Goal: Task Accomplishment & Management: Manage account settings

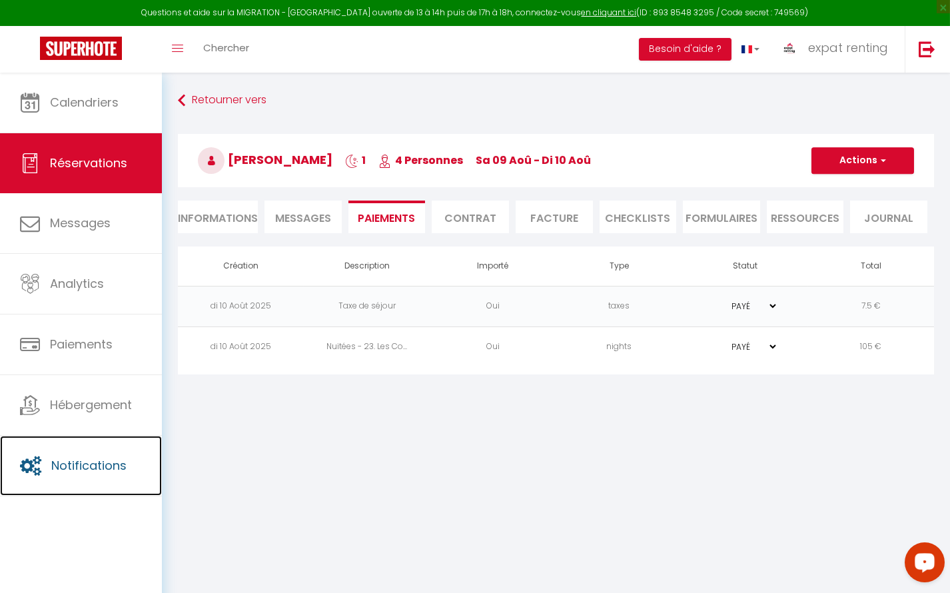
click at [91, 464] on span "Notifications" at bounding box center [88, 465] width 75 height 17
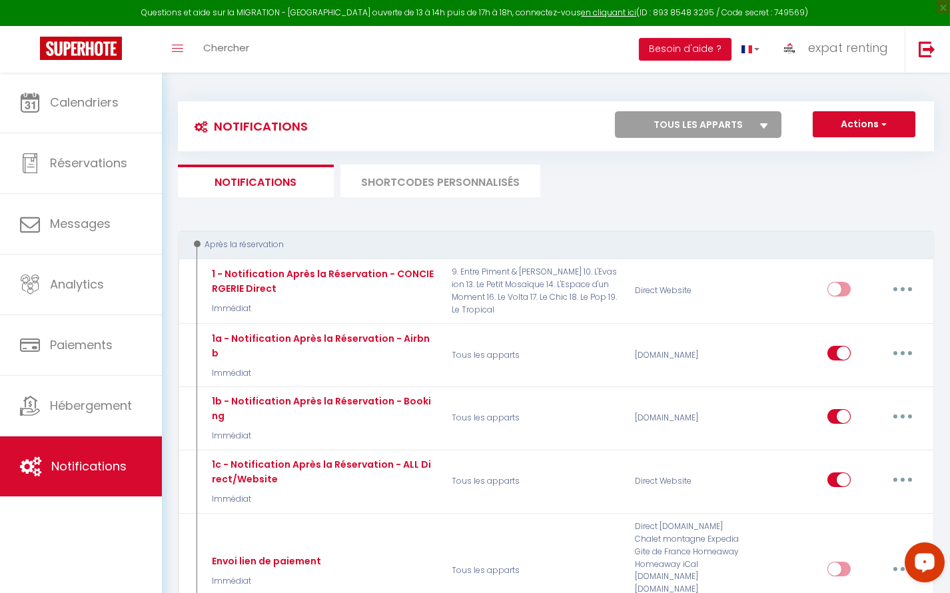
click at [432, 173] on li "SHORTCODES PERSONNALISÉS" at bounding box center [440, 181] width 200 height 33
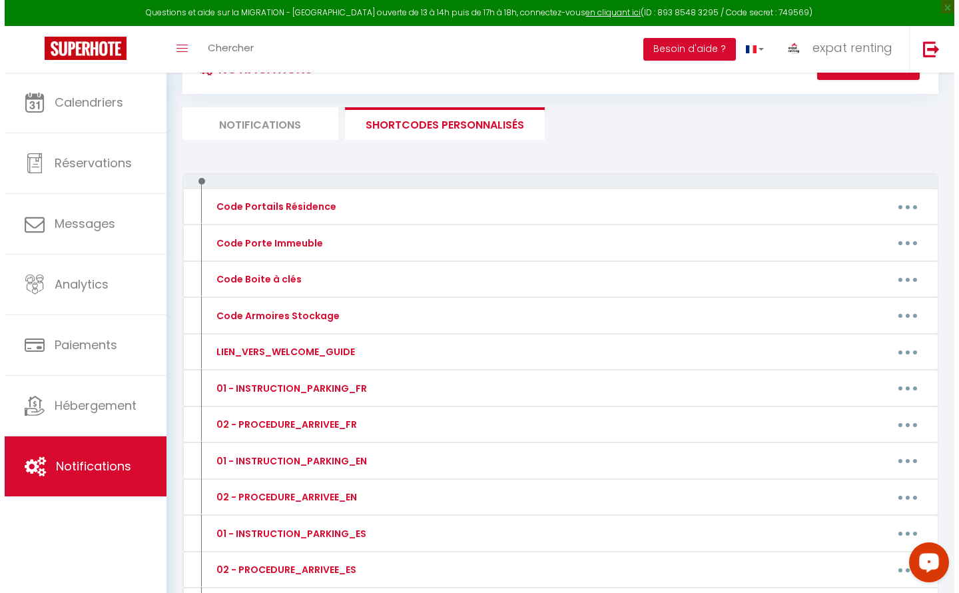
scroll to position [60, 0]
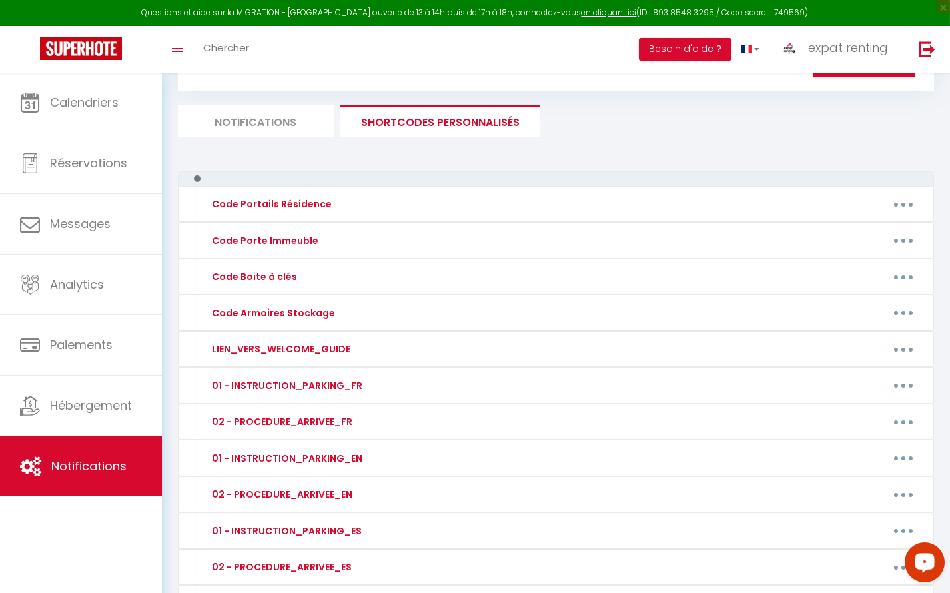
click at [897, 272] on button "button" at bounding box center [903, 276] width 37 height 21
click at [846, 299] on link "Editer" at bounding box center [868, 307] width 99 height 23
type input "Code Boite à clés"
type textarea "Code Boite à clés"
type textarea "2211"
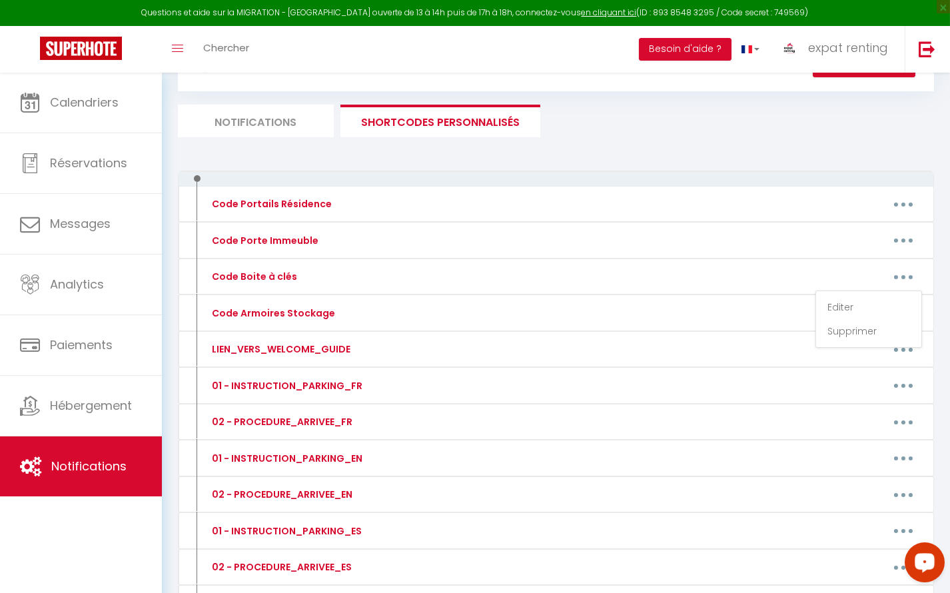
type textarea "0105"
type textarea "1008"
type textarea "3108"
type textarea "1407"
type textarea "0310"
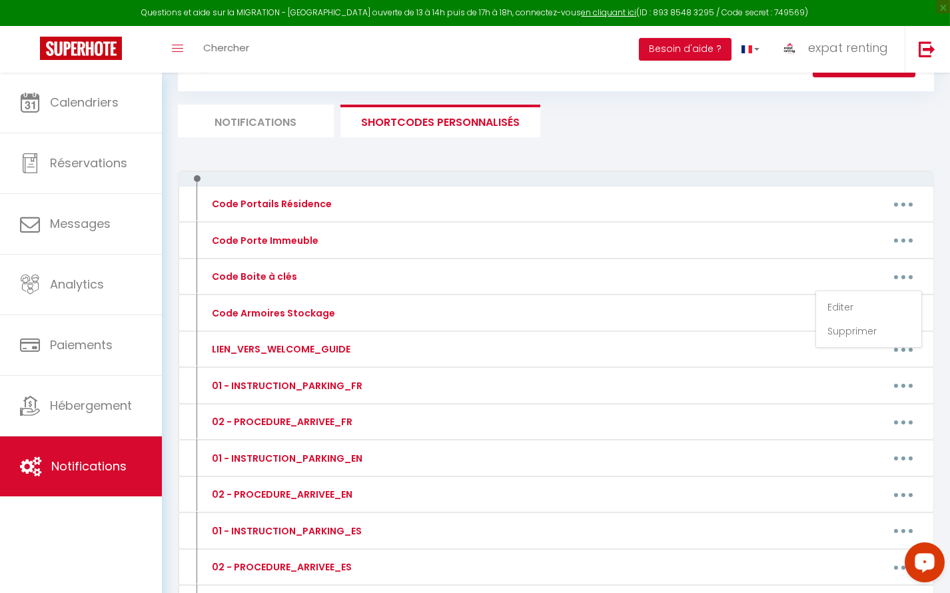
type textarea "2805"
type textarea "0504"
type textarea "3903"
type textarea "1010"
type textarea "1502"
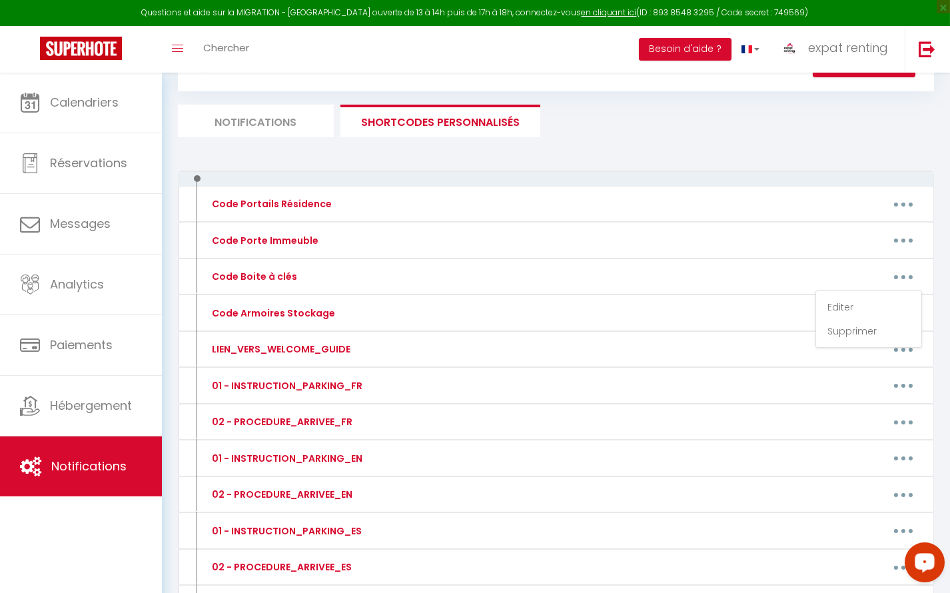
type textarea "1403"
type textarea "0205"
type textarea "0412"
type textarea "0505"
type textarea "0307-0410 et 1309"
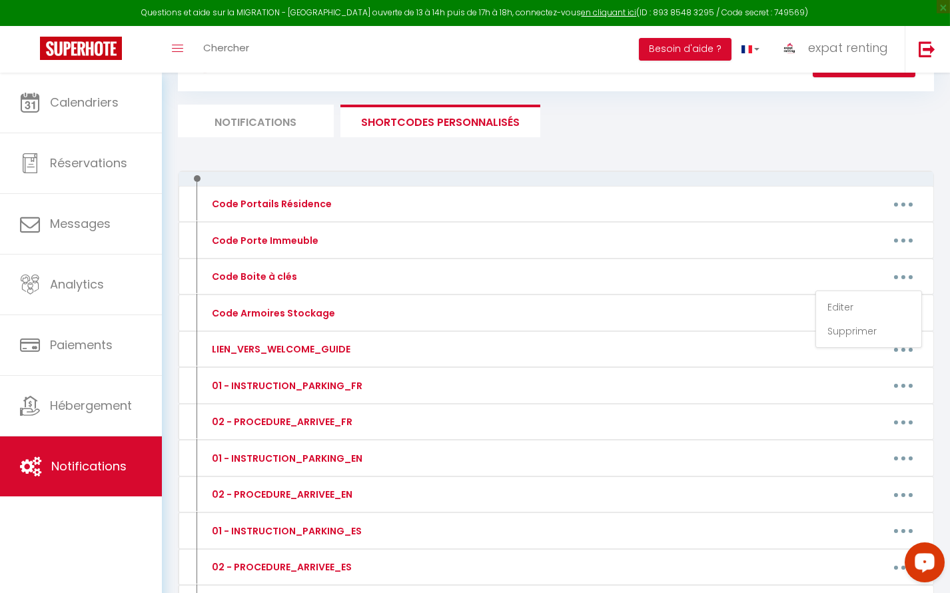
type textarea "0307"
type textarea "0410"
type textarea "1309"
type textarea "1308 et 1411"
type textarea "1308"
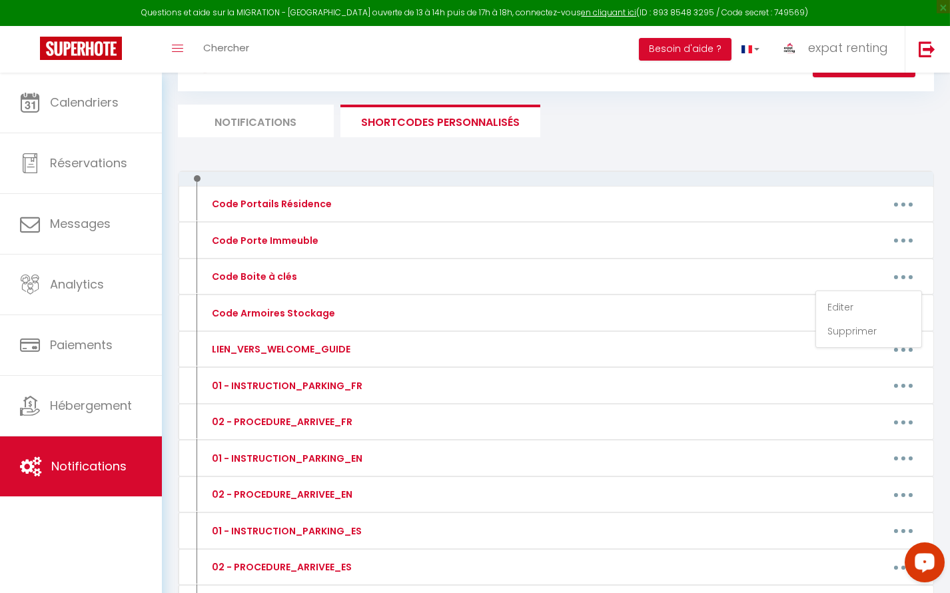
type textarea "1411"
type textarea "7778"
type textarea "8596"
type textarea "1521"
type textarea "7080"
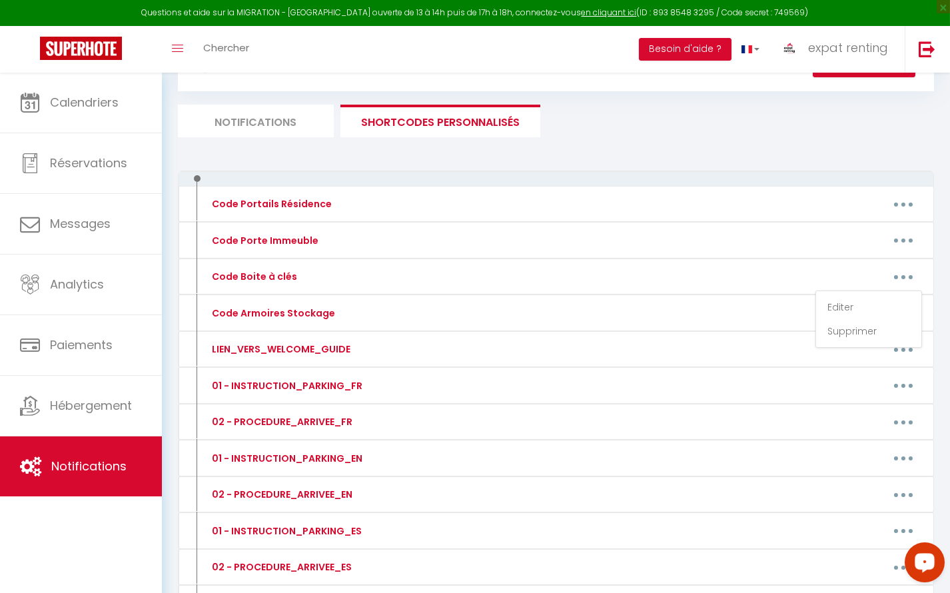
type textarea "7778"
type textarea "5822"
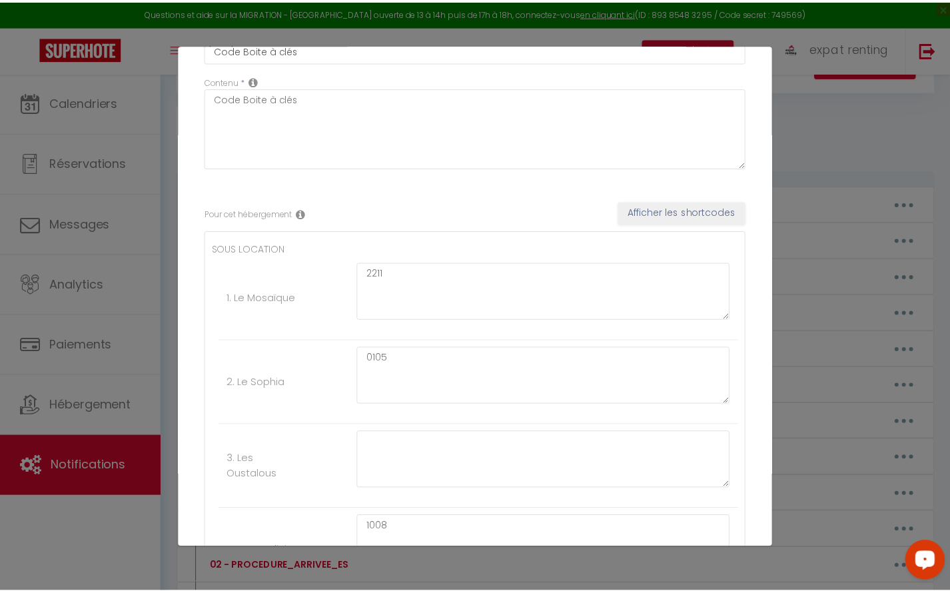
scroll to position [0, 0]
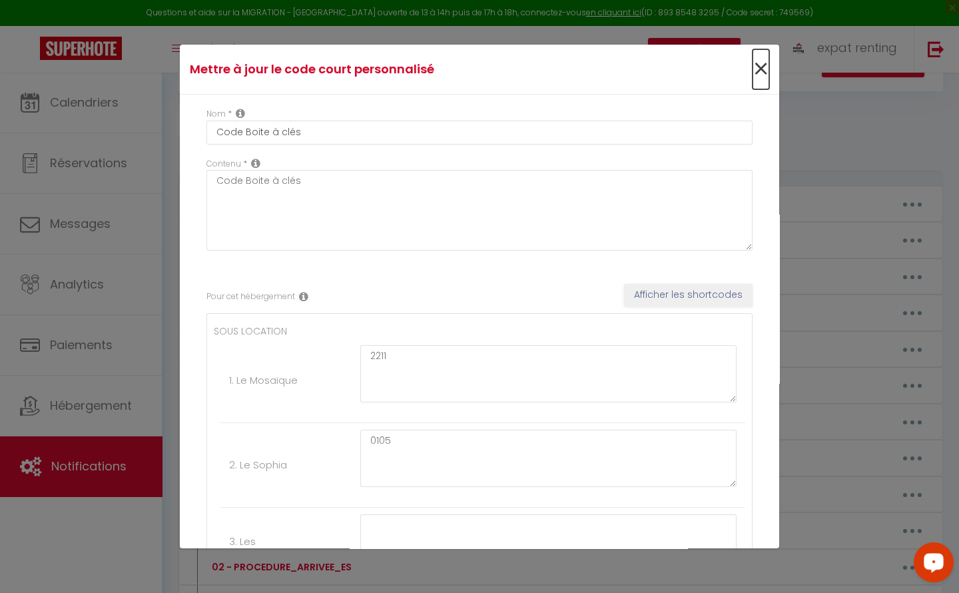
click at [755, 68] on span "×" at bounding box center [761, 69] width 17 height 40
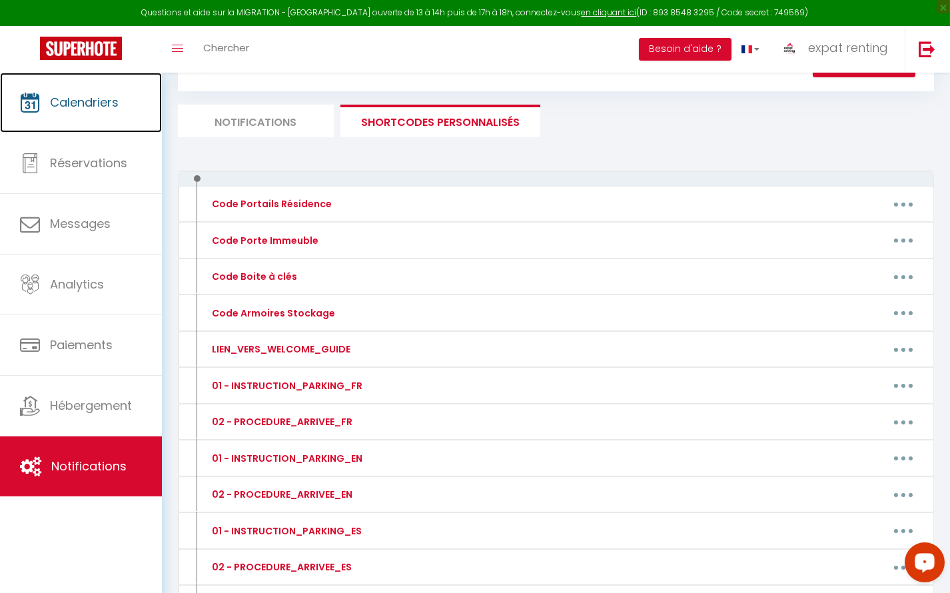
click at [102, 97] on span "Calendriers" at bounding box center [84, 102] width 69 height 17
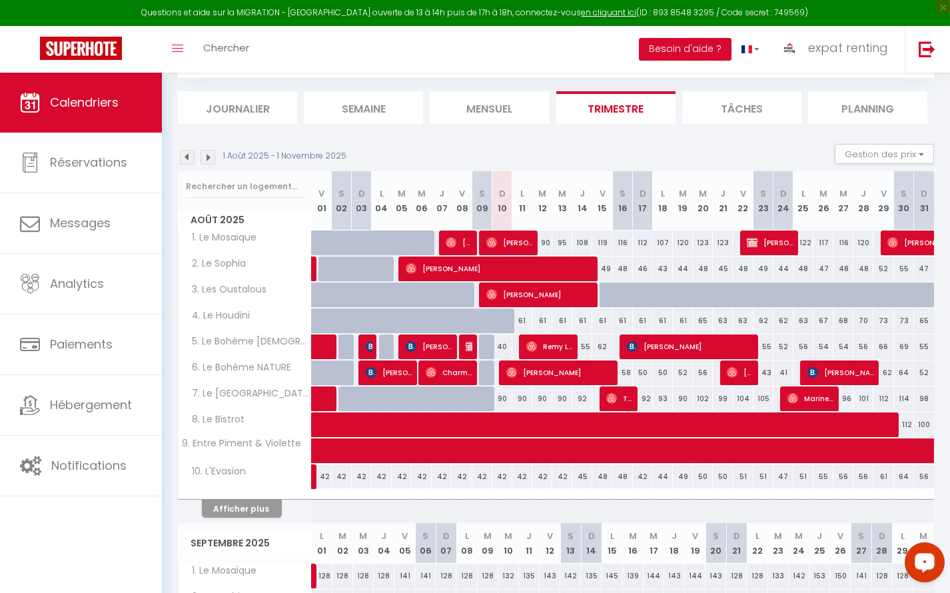
scroll to position [60, 0]
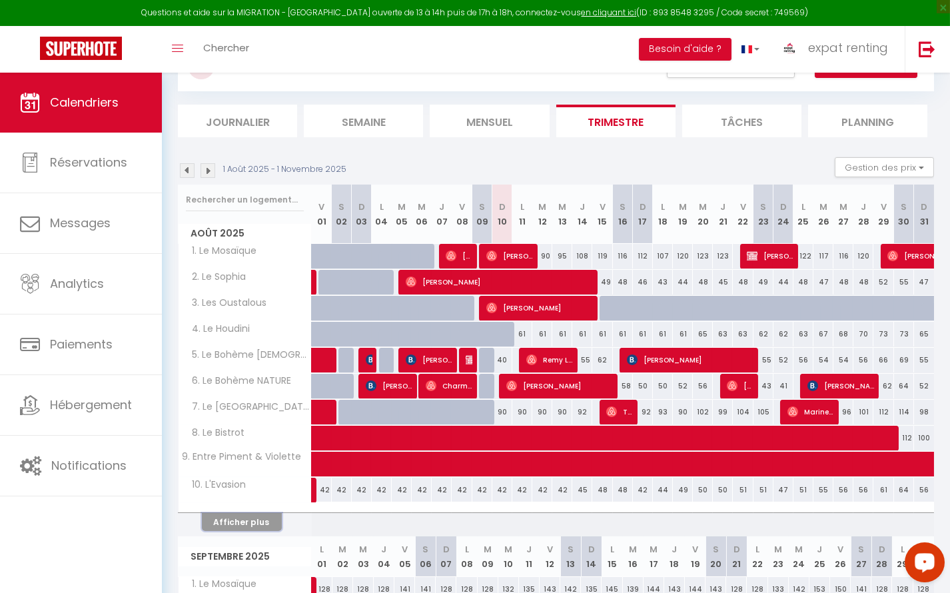
click at [251, 522] on button "Afficher plus" at bounding box center [242, 522] width 80 height 18
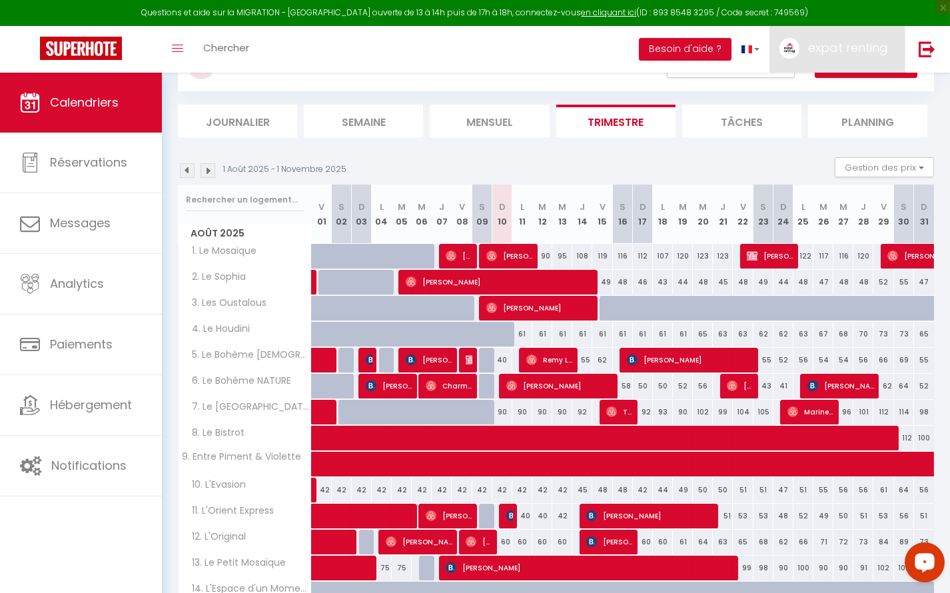
click at [861, 43] on span "expat renting" at bounding box center [848, 47] width 80 height 17
click at [848, 96] on link "Paramètres" at bounding box center [851, 92] width 99 height 23
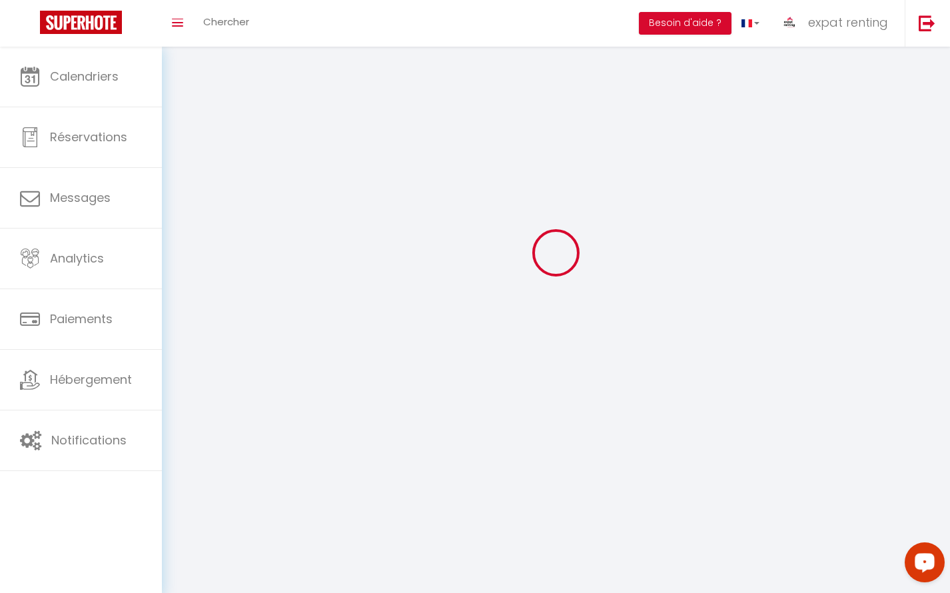
type input "expat renting"
type input "RESERVATION"
type input "[PHONE_NUMBER]"
type input "[STREET_ADDRESS]"
type input "31000"
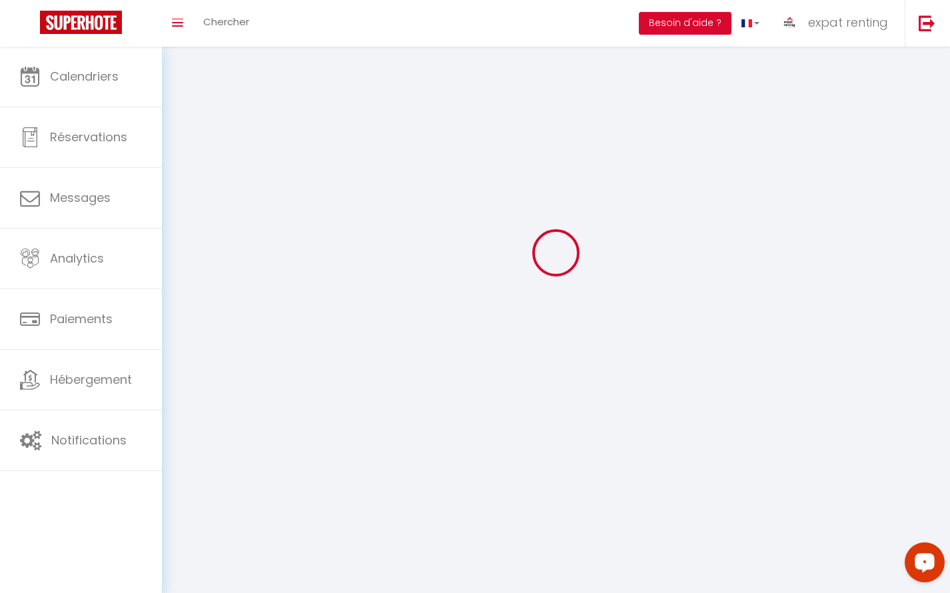
type input "[GEOGRAPHIC_DATA]"
type input "FIRhz6fLQ9T4HFCKTeqwFrKjD"
type input "gH8GndAxmSzg5ChXZScF0cVeF"
type input "[URL][DOMAIN_NAME]"
type input "GV55929"
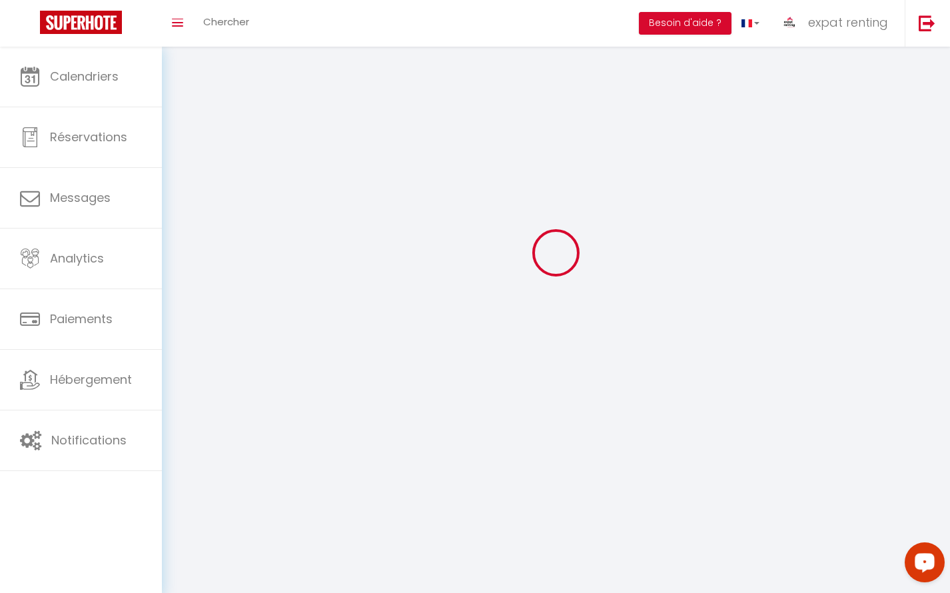
select select "28"
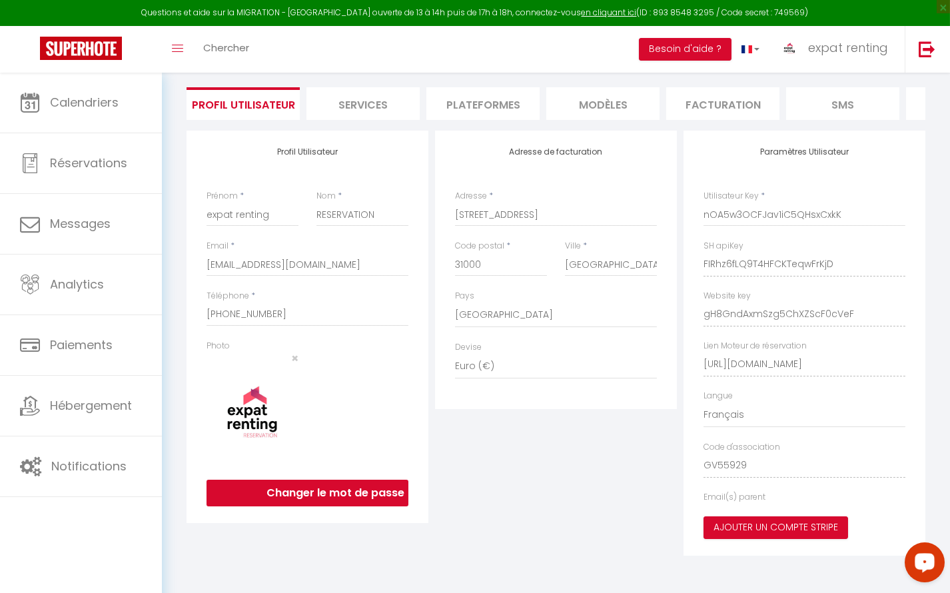
type input "FIRhz6fLQ9T4HFCKTeqwFrKjD"
type input "gH8GndAxmSzg5ChXZScF0cVeF"
type input "[URL][DOMAIN_NAME]"
select select "fr"
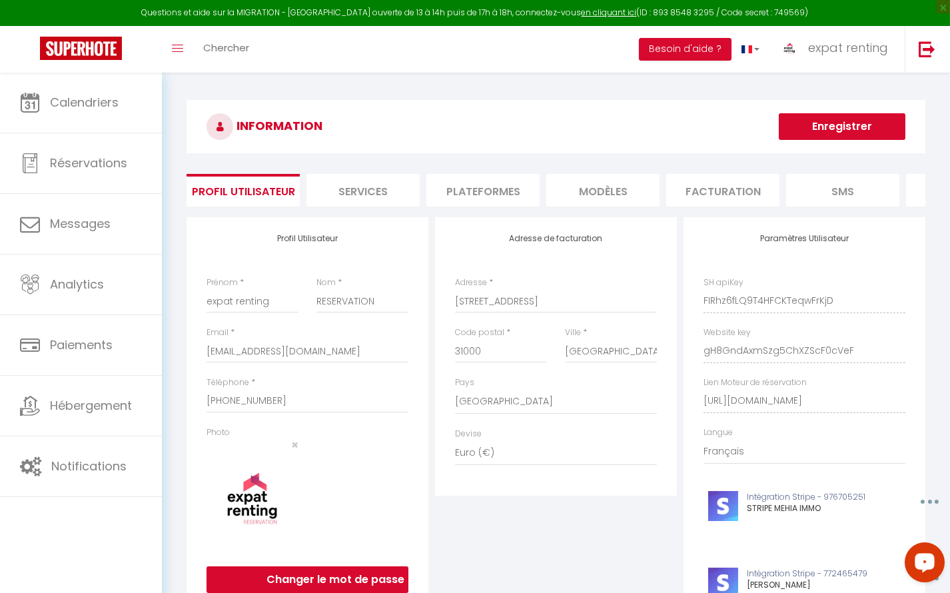
scroll to position [0, 0]
click at [480, 196] on li "Plateformes" at bounding box center [482, 190] width 113 height 33
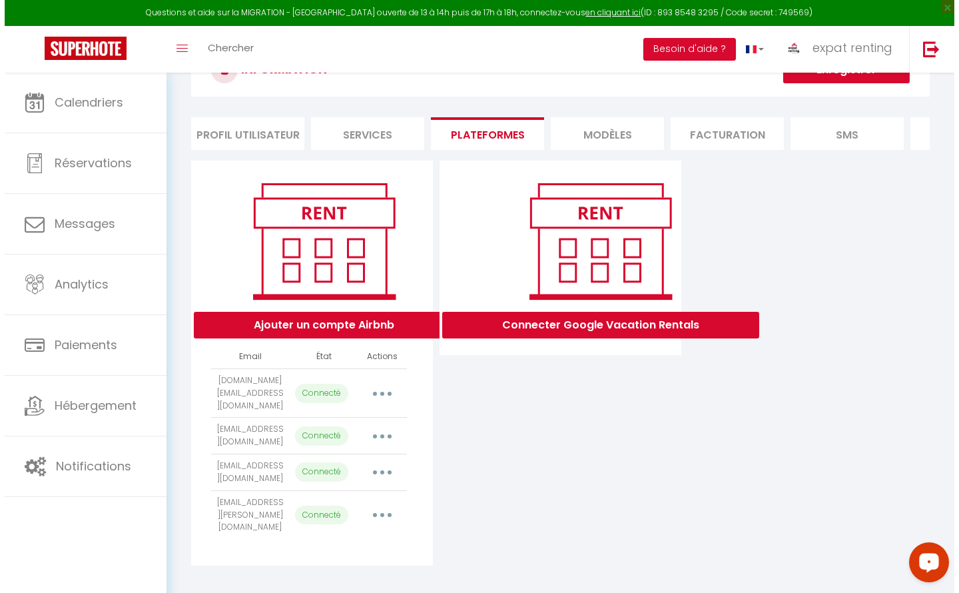
scroll to position [74, 0]
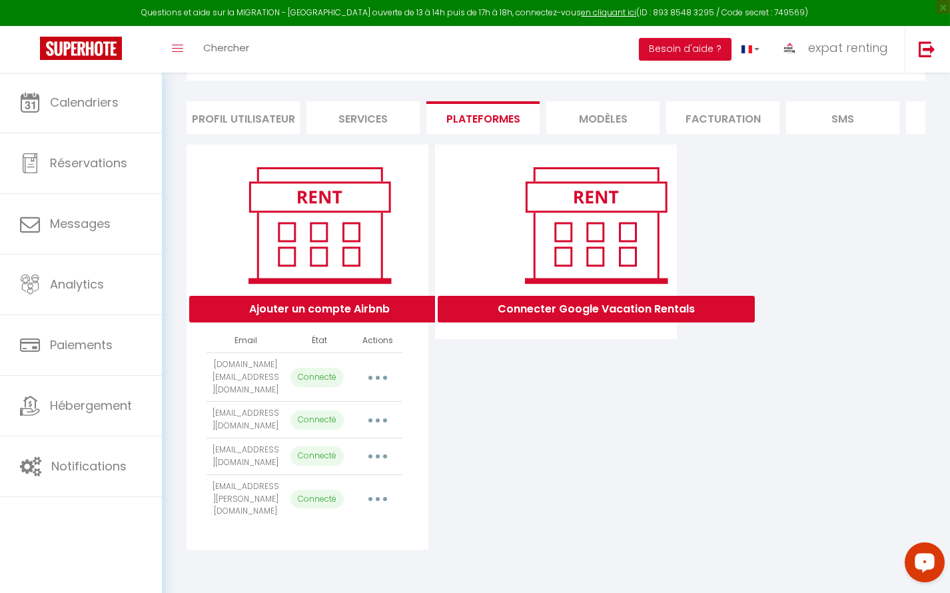
click at [387, 428] on button "button" at bounding box center [377, 419] width 37 height 21
click at [358, 455] on link "Importer les appartements" at bounding box center [318, 450] width 147 height 23
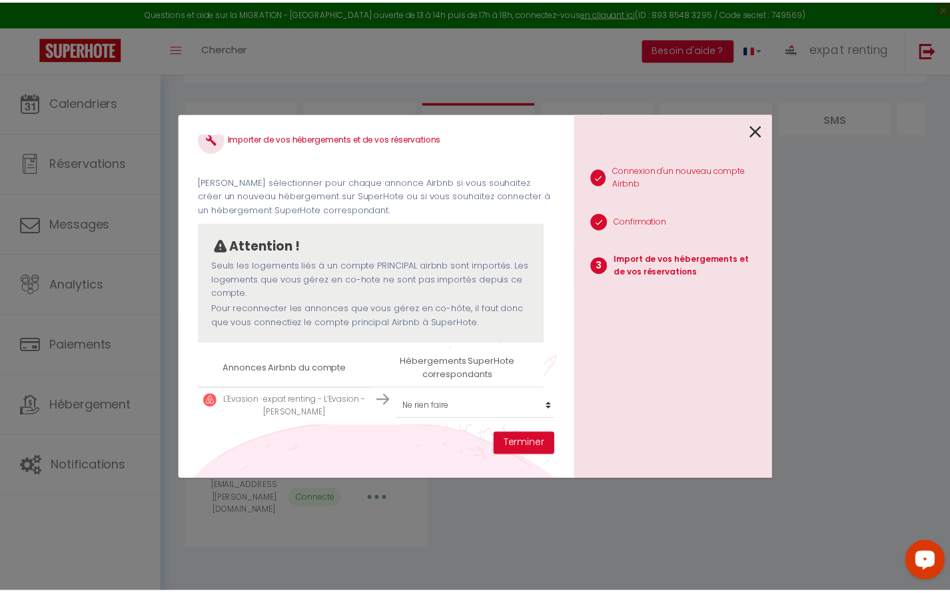
scroll to position [19, 0]
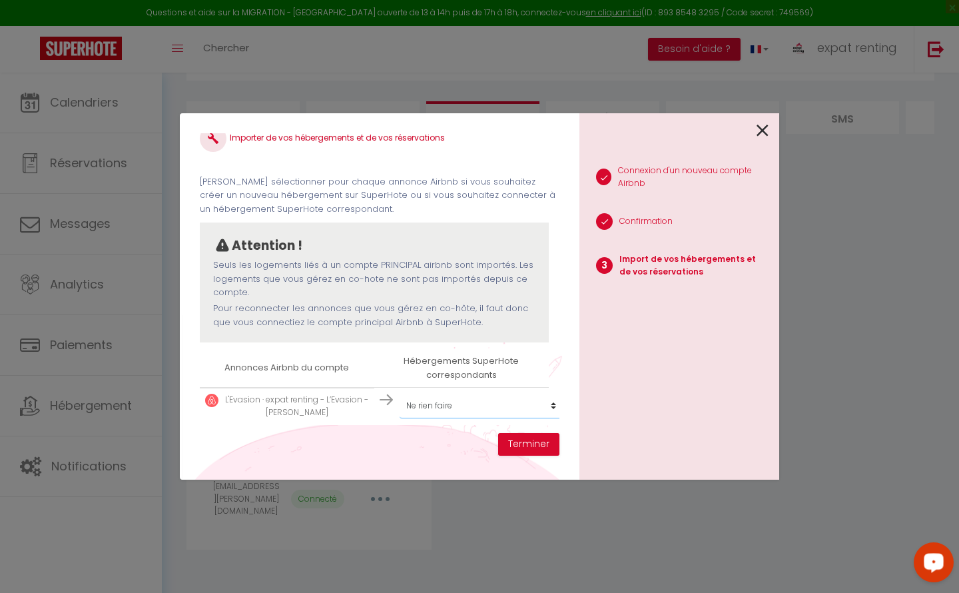
click at [446, 402] on select "Créer un nouveau hébergement Ne rien faire 1. Le Mosaïque 2. Le Sophia 3. Les O…" at bounding box center [482, 405] width 164 height 25
select select "28850"
click at [400, 393] on select "Créer un nouveau hébergement Ne rien faire 1. Le Mosaïque 2. Le Sophia 3. Les O…" at bounding box center [482, 405] width 164 height 25
click at [519, 448] on button "Terminer" at bounding box center [528, 444] width 61 height 23
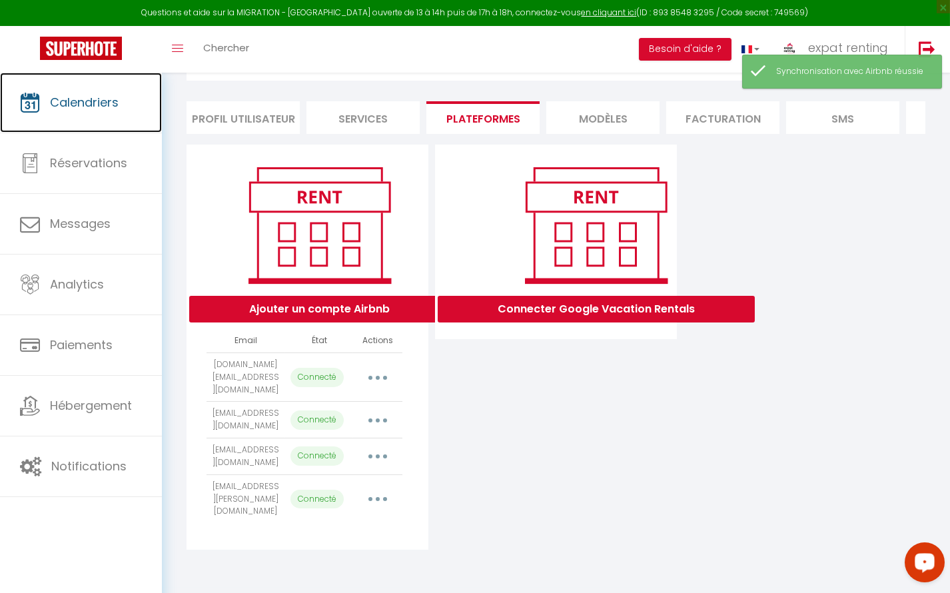
click at [89, 108] on span "Calendriers" at bounding box center [84, 102] width 69 height 17
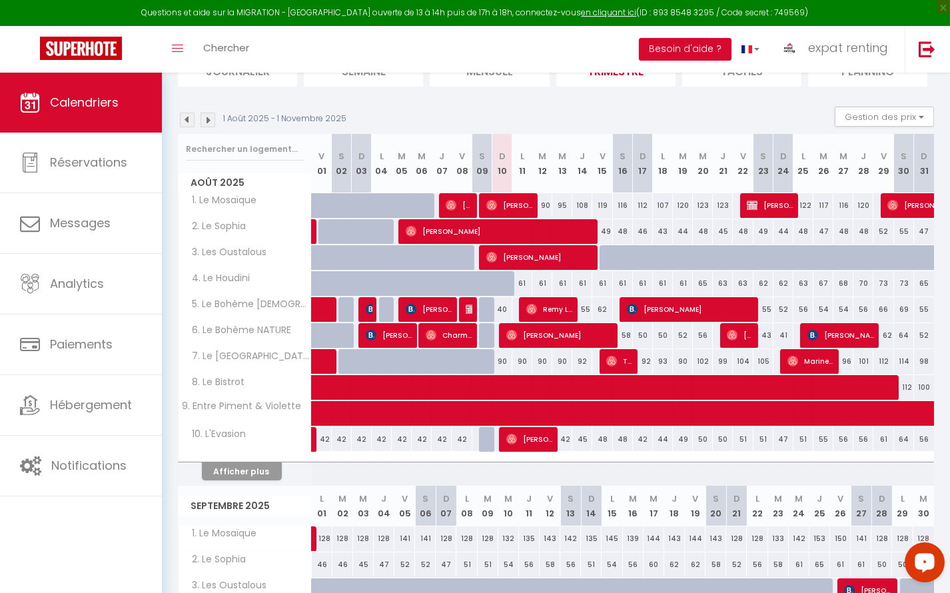
scroll to position [121, 0]
